Goal: Task Accomplishment & Management: Manage account settings

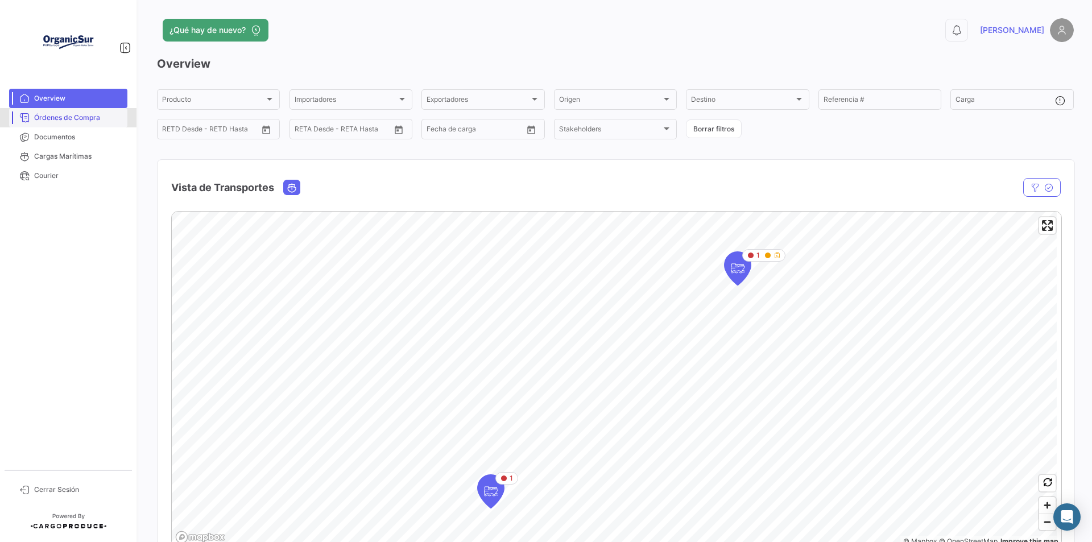
click at [90, 119] on span "Órdenes de Compra" at bounding box center [78, 118] width 89 height 10
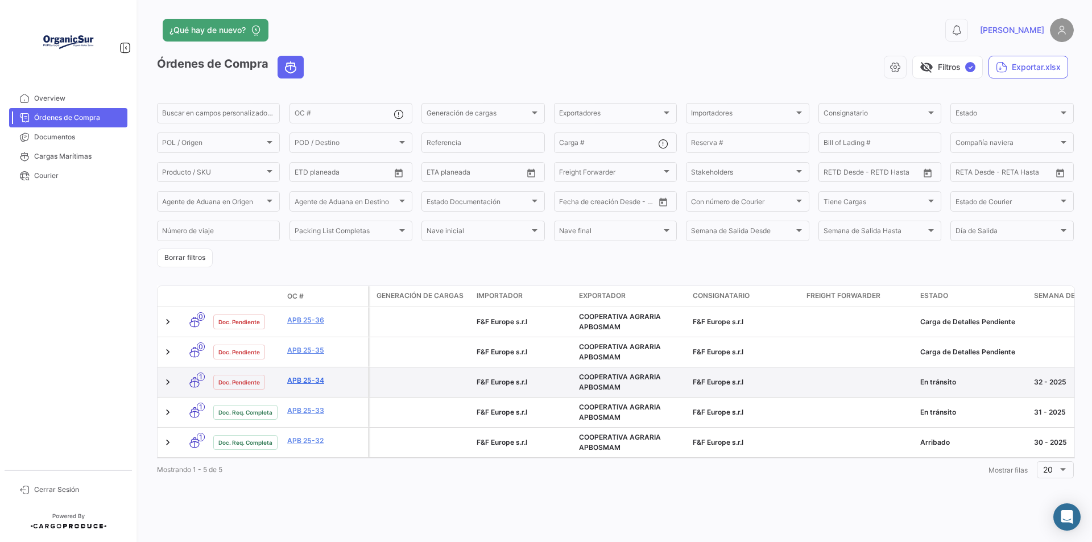
click at [314, 380] on link "APB 25-34" at bounding box center [325, 380] width 76 height 10
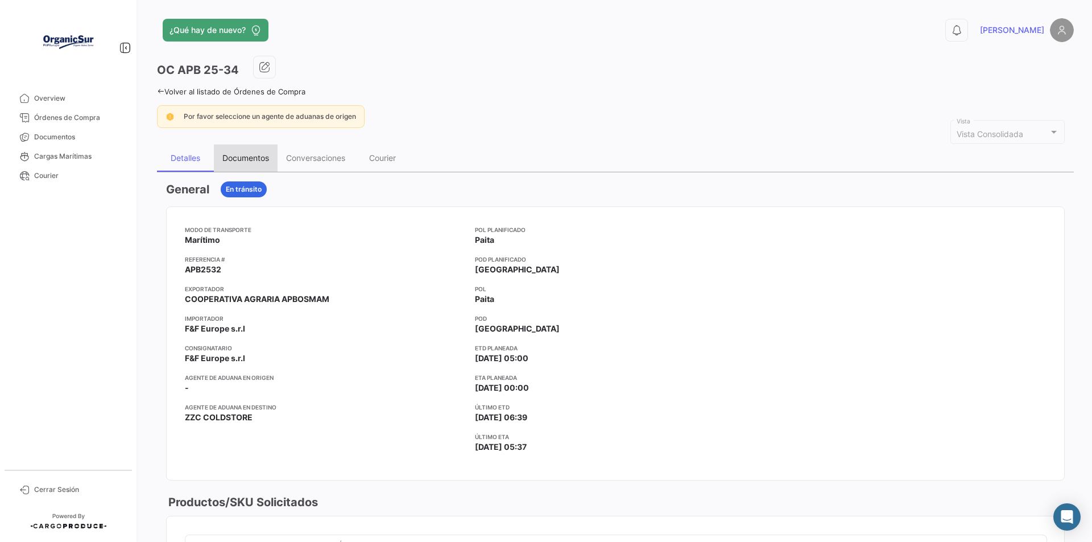
click at [252, 159] on div "Documentos" at bounding box center [245, 158] width 47 height 10
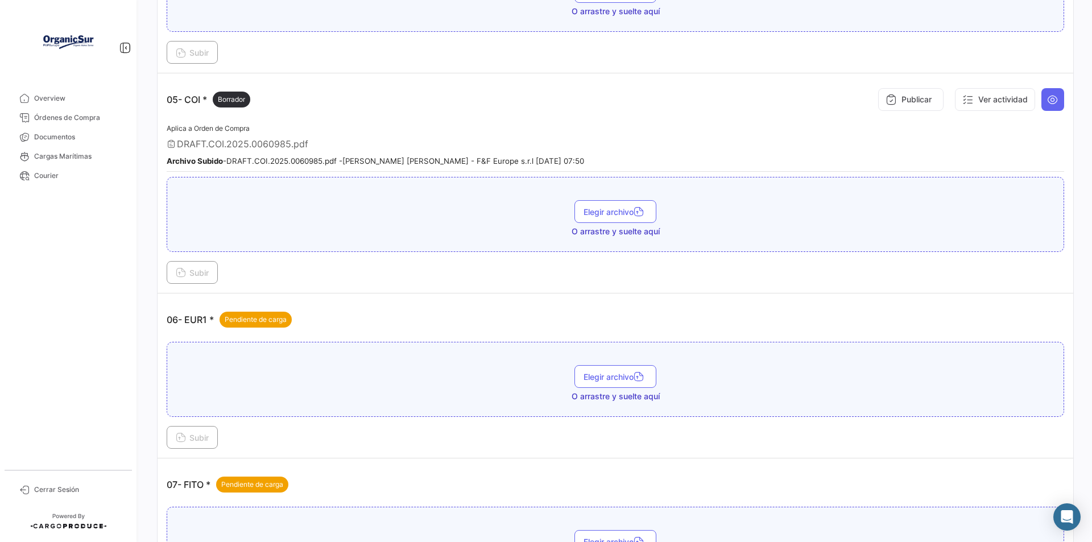
scroll to position [1023, 0]
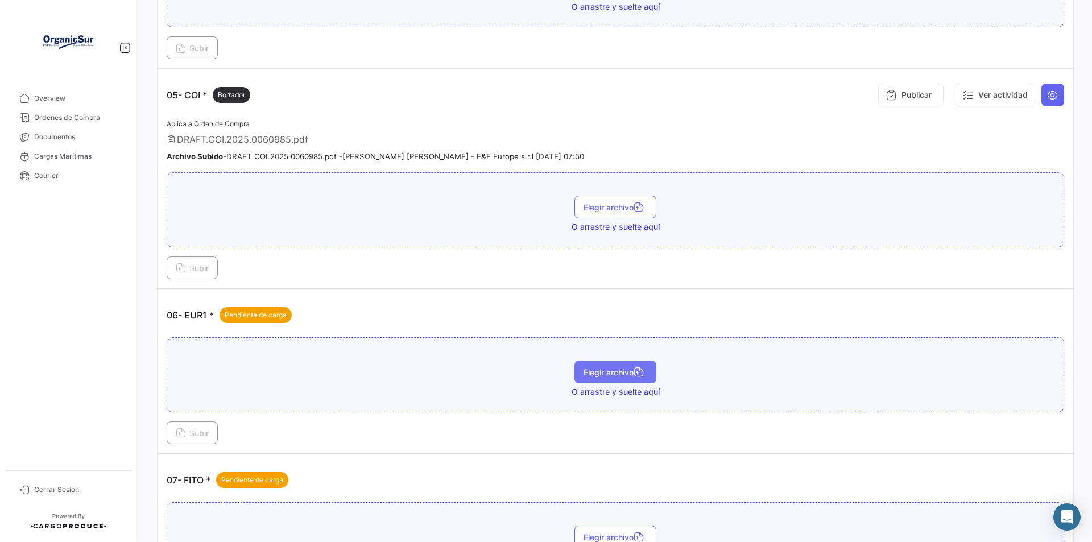
click at [586, 372] on span "Elegir archivo" at bounding box center [615, 372] width 64 height 10
click at [199, 433] on span "Subir" at bounding box center [192, 433] width 33 height 10
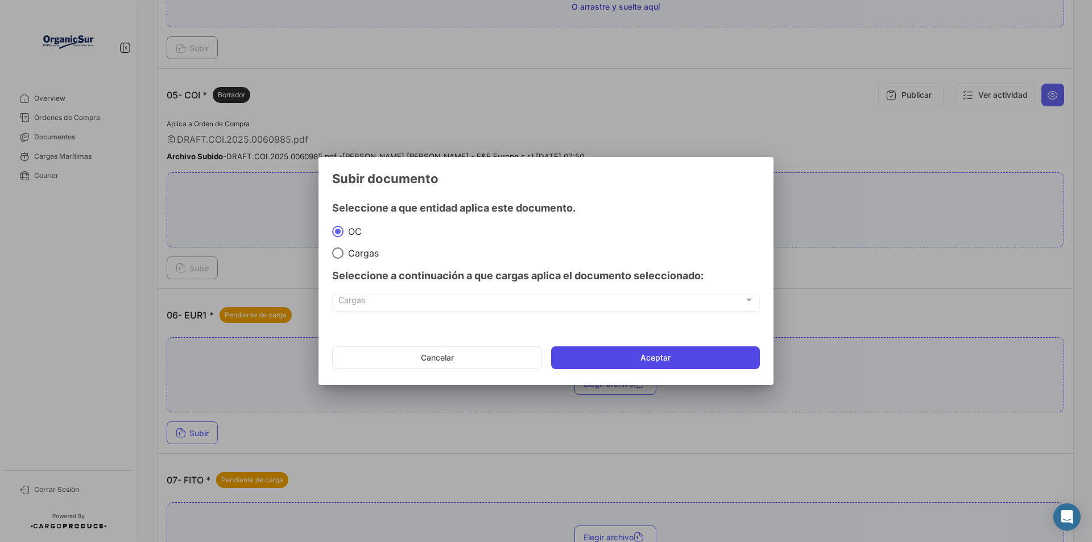
click at [644, 359] on button "Aceptar" at bounding box center [655, 357] width 209 height 23
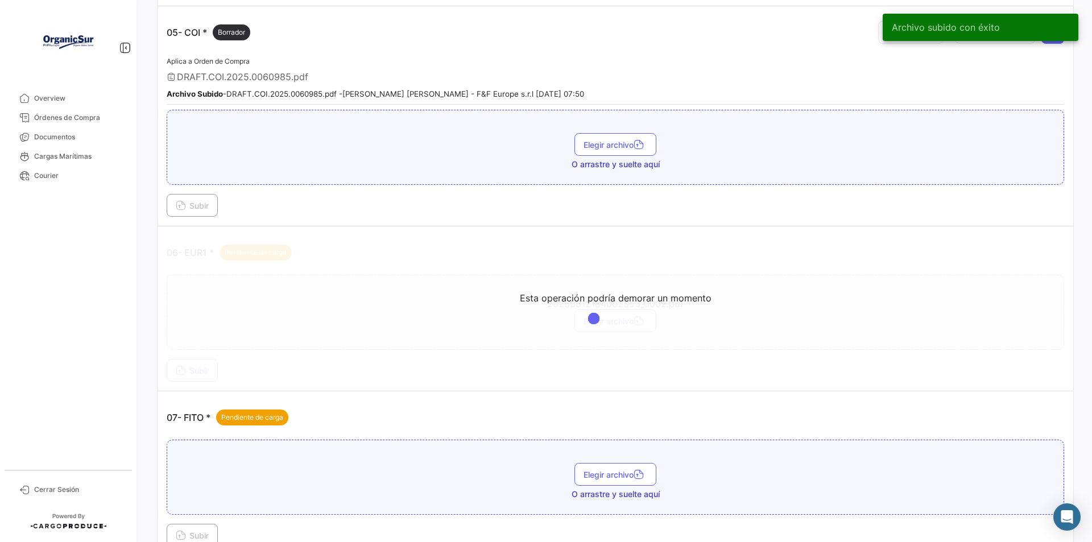
scroll to position [1194, 0]
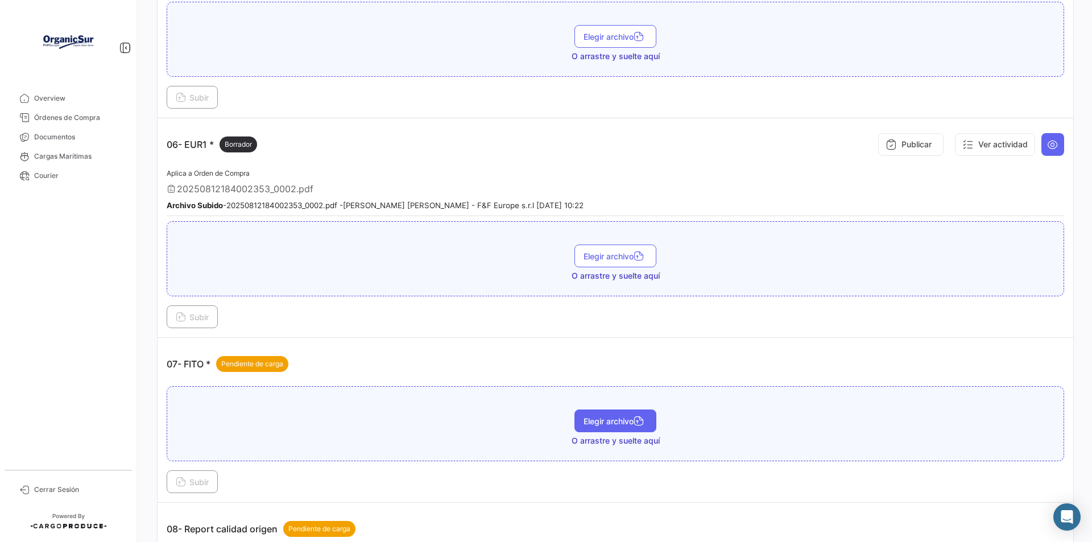
click at [602, 418] on span "Elegir archivo" at bounding box center [615, 421] width 64 height 10
click at [203, 483] on span "Subir" at bounding box center [192, 482] width 33 height 10
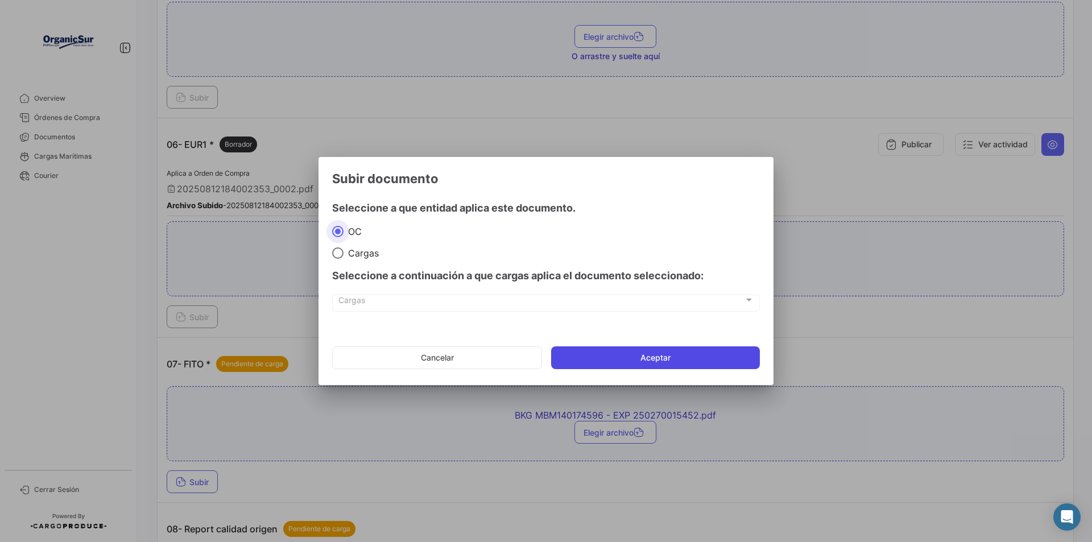
click at [653, 358] on button "Aceptar" at bounding box center [655, 357] width 209 height 23
